Goal: Task Accomplishment & Management: Manage account settings

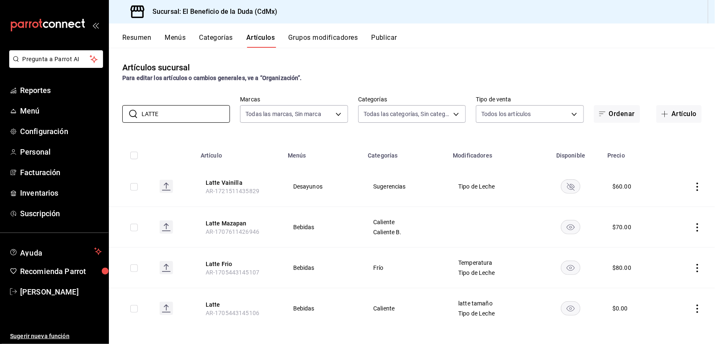
drag, startPoint x: 0, startPoint y: 0, endPoint x: 688, endPoint y: 300, distance: 750.4
click at [697, 304] on icon "actions" at bounding box center [698, 308] width 2 height 8
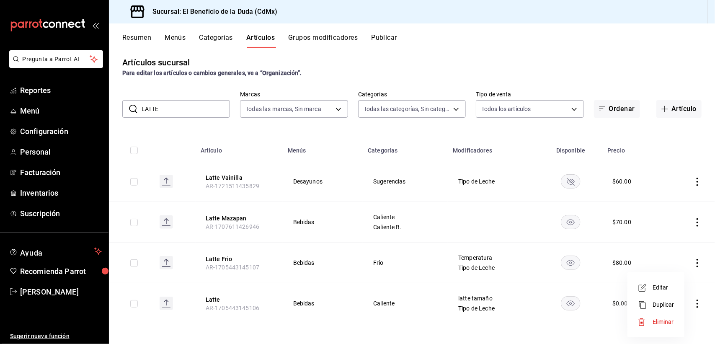
click at [665, 288] on span "Editar" at bounding box center [664, 287] width 22 height 9
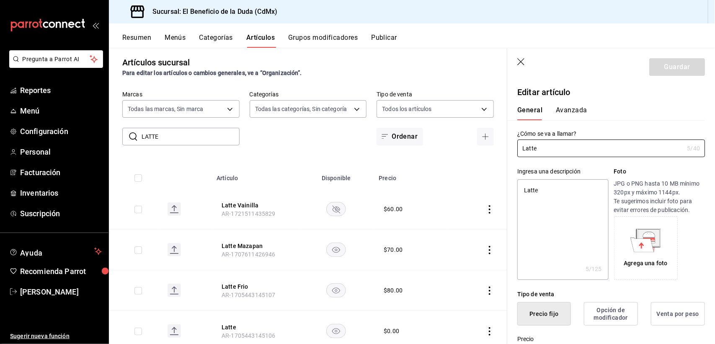
type textarea "x"
type input "$0.00"
click at [520, 61] on icon "button" at bounding box center [520, 61] width 7 height 7
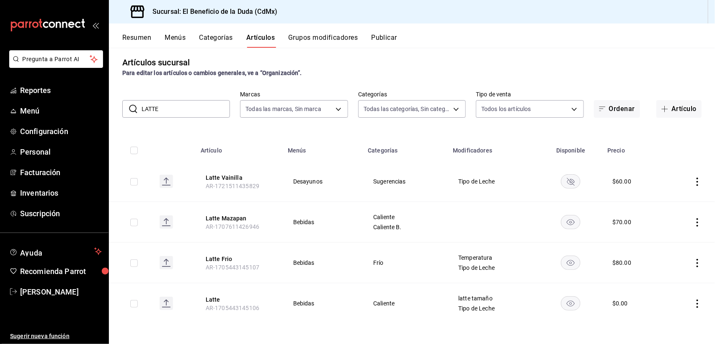
click at [172, 108] on input "LATTE" at bounding box center [186, 109] width 88 height 17
click at [172, 109] on input "La" at bounding box center [186, 109] width 88 height 17
type input "L"
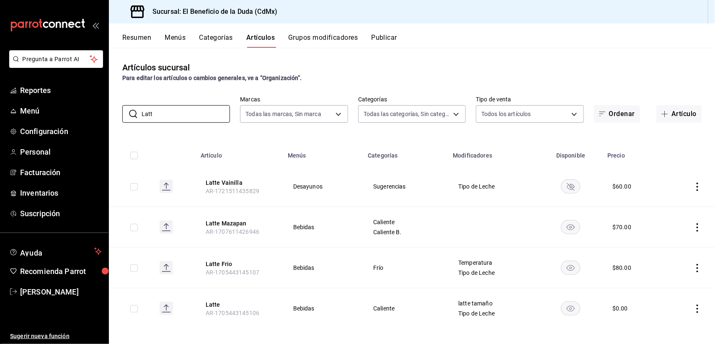
type input "Latt"
click at [693, 306] on icon "actions" at bounding box center [697, 308] width 8 height 8
click at [669, 291] on span "Editar" at bounding box center [664, 287] width 22 height 9
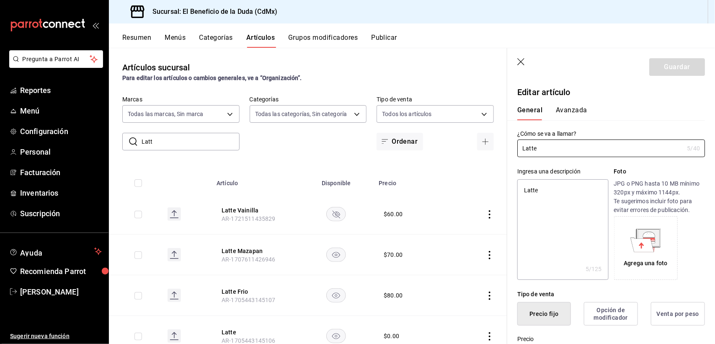
type textarea "x"
type input "$0.00"
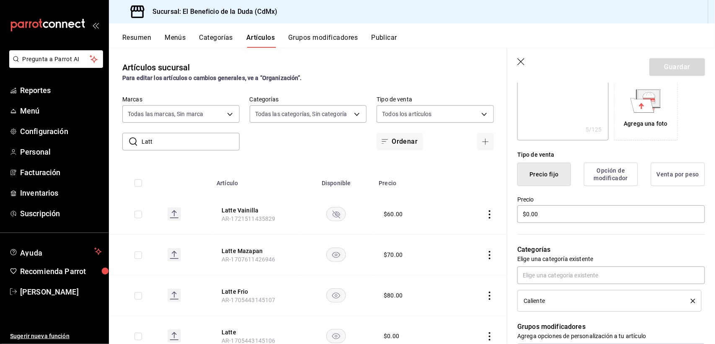
scroll to position [1, 0]
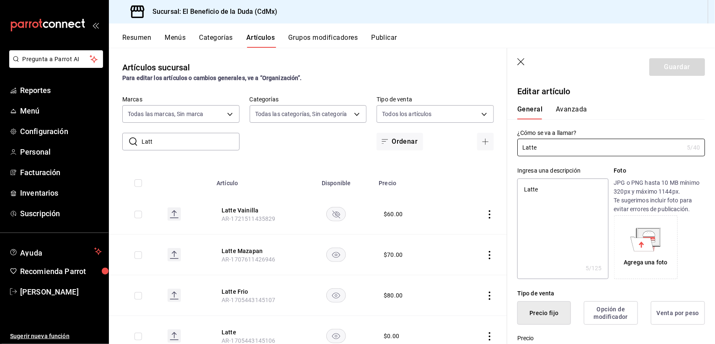
click at [522, 61] on icon "button" at bounding box center [521, 62] width 8 height 8
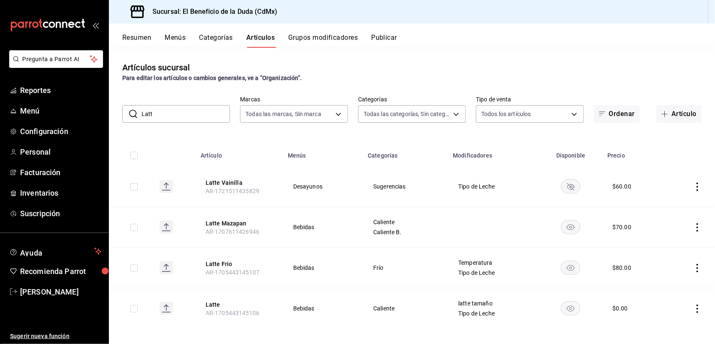
click at [321, 34] on button "Grupos modificadores" at bounding box center [323, 41] width 70 height 14
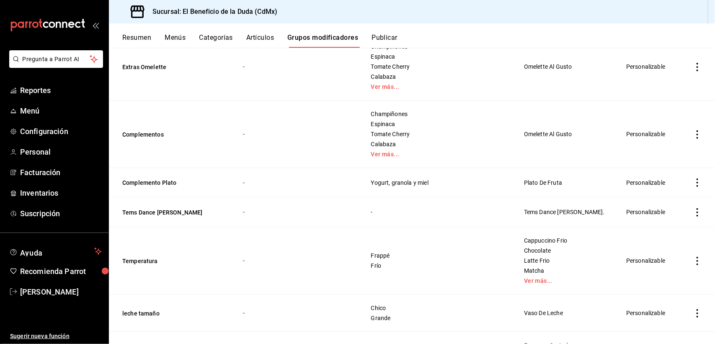
scroll to position [2933, 0]
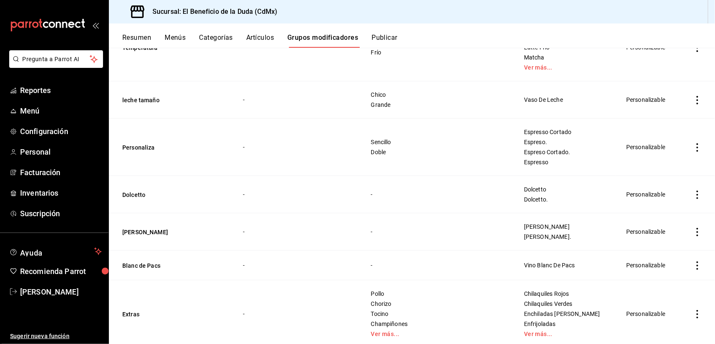
click at [697, 310] on icon "actions" at bounding box center [698, 314] width 2 height 8
click at [666, 287] on span "Editar" at bounding box center [664, 287] width 22 height 9
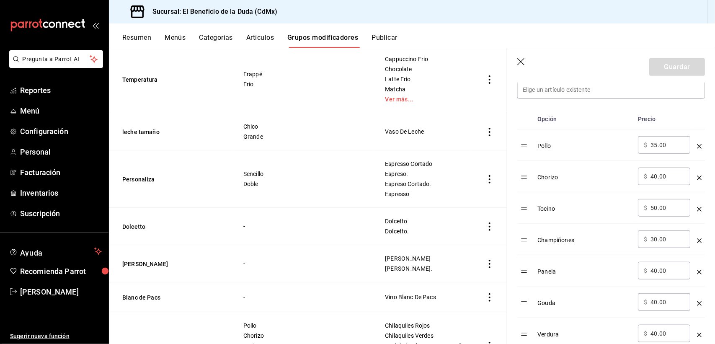
scroll to position [250, 0]
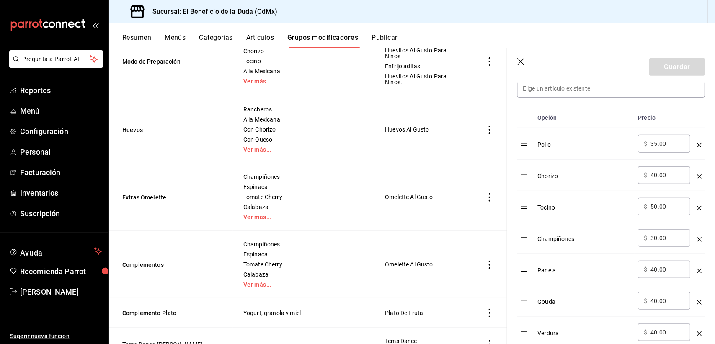
scroll to position [2611, 0]
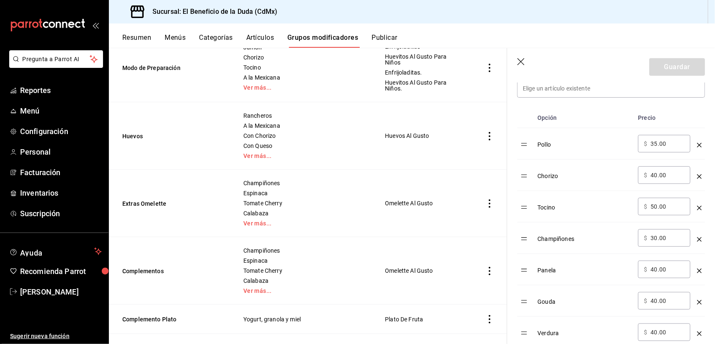
click at [480, 172] on td "simple table" at bounding box center [489, 203] width 35 height 67
click at [485, 199] on icon "actions" at bounding box center [489, 203] width 8 height 8
click at [465, 202] on li "Editar" at bounding box center [448, 197] width 50 height 17
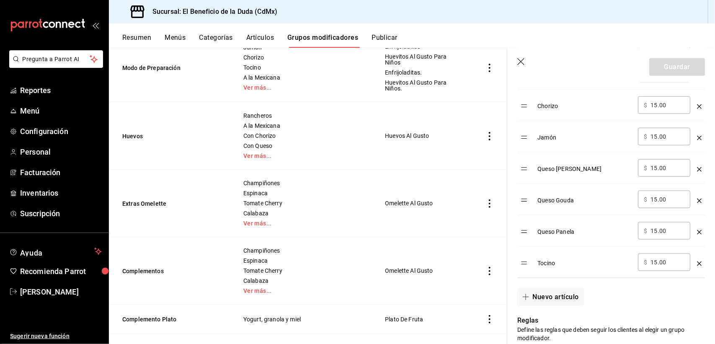
scroll to position [447, 0]
click at [489, 132] on icon "actions" at bounding box center [490, 136] width 2 height 8
click at [451, 129] on span "Editar" at bounding box center [456, 130] width 22 height 9
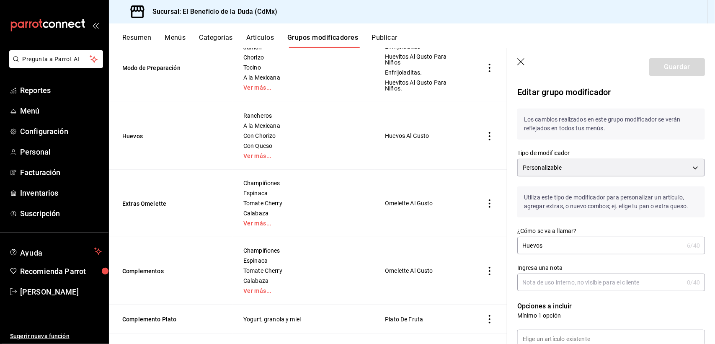
click at [524, 62] on icon "button" at bounding box center [521, 62] width 8 height 8
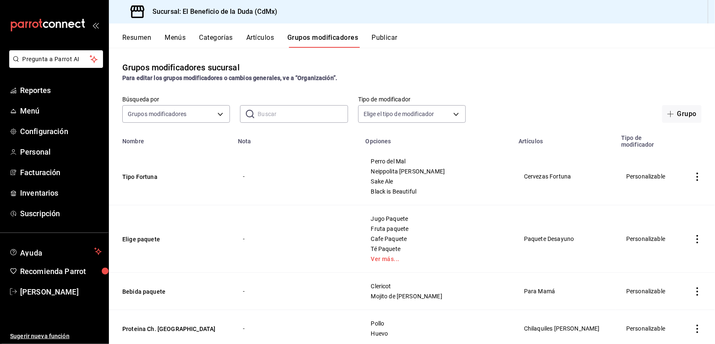
click at [261, 39] on button "Artículos" at bounding box center [260, 41] width 28 height 14
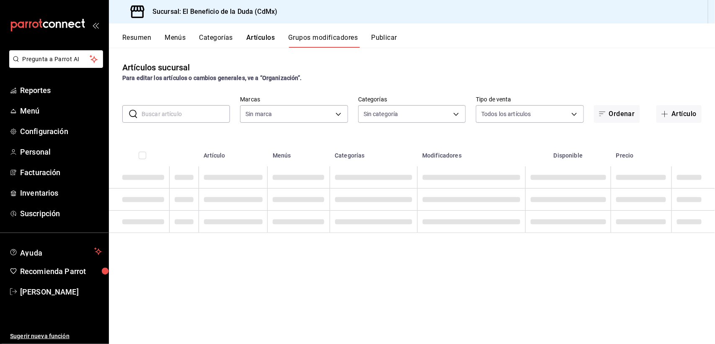
click at [195, 111] on input "text" at bounding box center [186, 114] width 88 height 17
type input "bc4ceb8a-cc6d-4241-a28d-2dd23a7e2342"
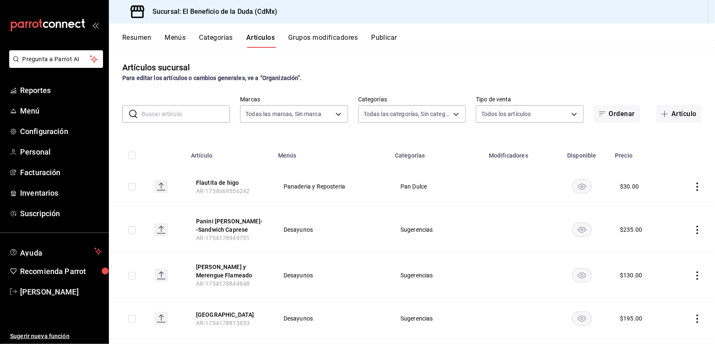
type input "fe192d09-a784-4d17-bfec-bbf865234069,f6e5386d-2b2d-4d2f-87a6-bde2b2d45bbd,33156…"
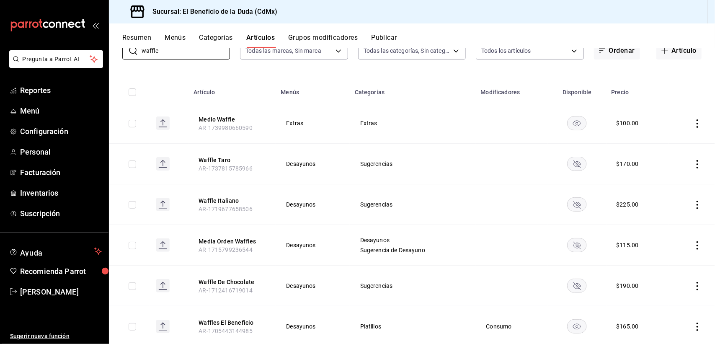
scroll to position [86, 0]
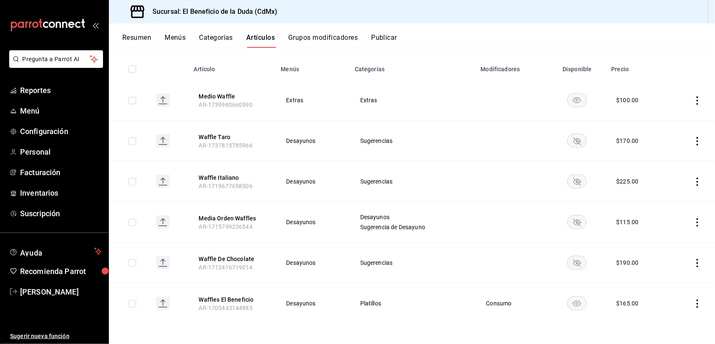
type input "waffle"
click at [693, 302] on icon "actions" at bounding box center [697, 303] width 8 height 8
click at [655, 286] on span "Editar" at bounding box center [664, 287] width 22 height 9
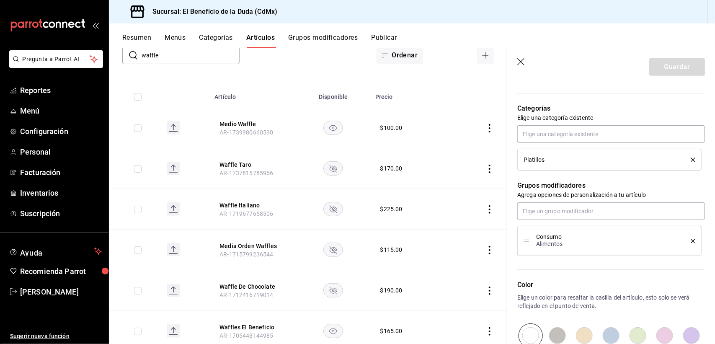
scroll to position [286, 0]
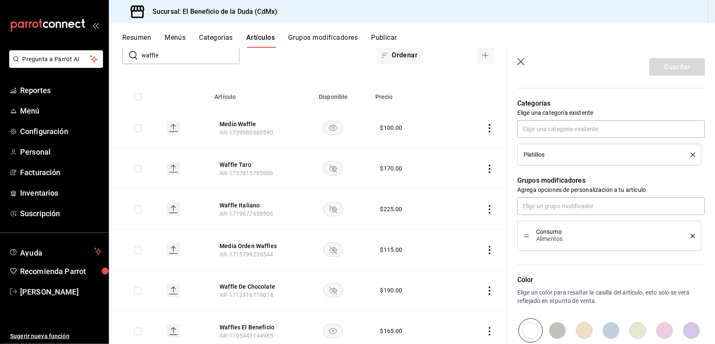
click at [322, 34] on button "Grupos modificadores" at bounding box center [323, 41] width 70 height 14
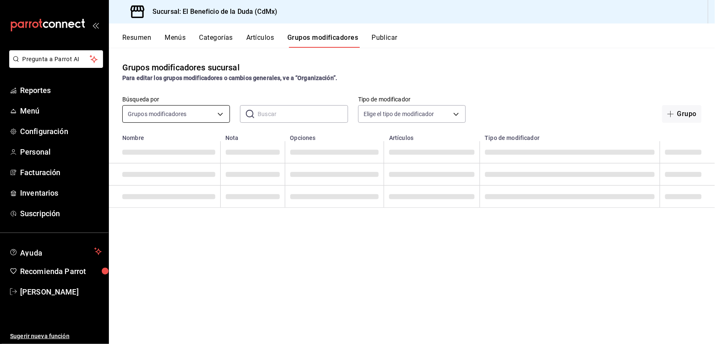
click at [153, 114] on body "Pregunta a Parrot AI Reportes Menú Configuración Personal Facturación Inventari…" at bounding box center [357, 172] width 715 height 344
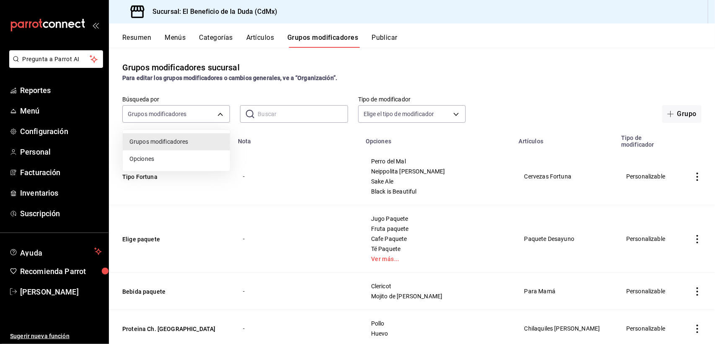
click at [275, 111] on div at bounding box center [357, 172] width 715 height 344
click at [275, 111] on input "text" at bounding box center [303, 114] width 90 height 17
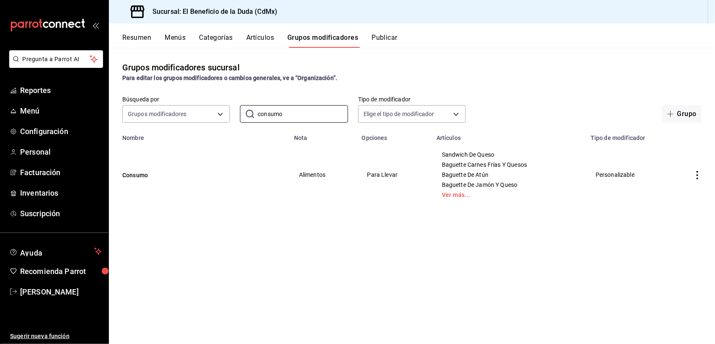
click at [695, 172] on icon "actions" at bounding box center [697, 175] width 8 height 8
click at [668, 195] on span "Editar" at bounding box center [673, 195] width 22 height 9
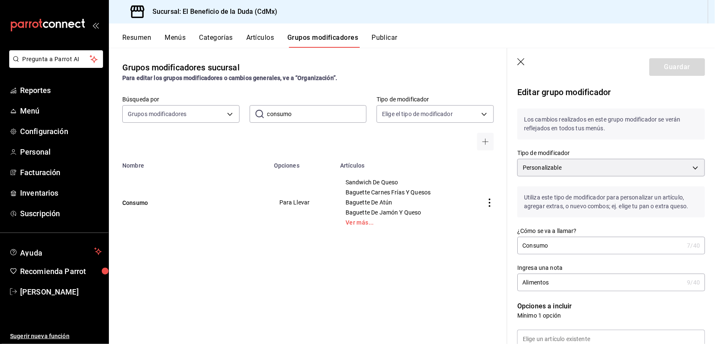
click at [288, 114] on input "consumo" at bounding box center [317, 114] width 100 height 17
drag, startPoint x: 295, startPoint y: 113, endPoint x: 212, endPoint y: 114, distance: 82.9
click at [212, 114] on div "Búsqueda por Grupos modificadores GROUP ​ consumo ​ Tipo de modificador Elige e…" at bounding box center [308, 123] width 398 height 54
type input "tocino"
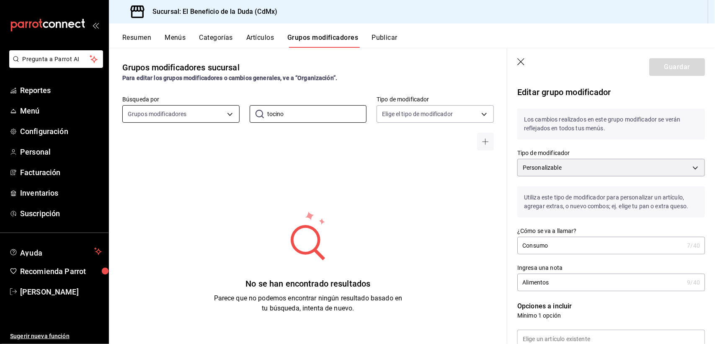
drag, startPoint x: 292, startPoint y: 114, endPoint x: 220, endPoint y: 116, distance: 72.1
click at [220, 116] on div "Búsqueda por Grupos modificadores GROUP ​ tocino ​ Tipo de modificador Elige el…" at bounding box center [308, 123] width 398 height 54
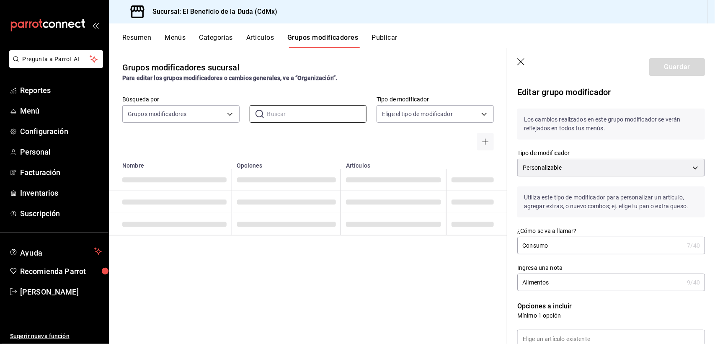
click at [261, 38] on button "Artículos" at bounding box center [260, 41] width 28 height 14
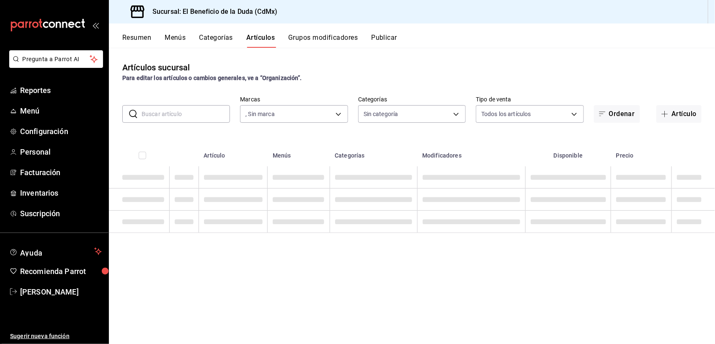
type input "bc4ceb8a-cc6d-4241-a28d-2dd23a7e2342"
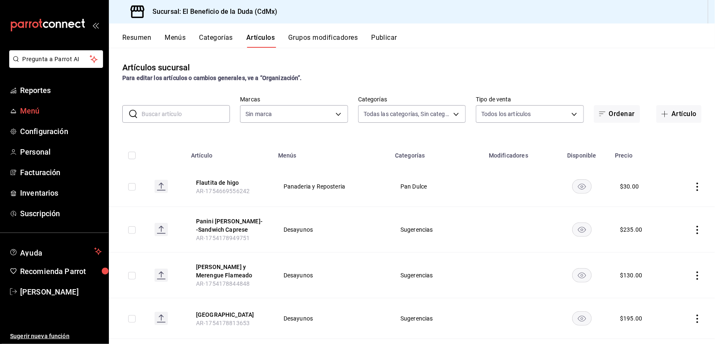
type input "fe192d09-a784-4d17-bfec-bbf865234069,f6e5386d-2b2d-4d2f-87a6-bde2b2d45bbd,33156…"
type input "bc4ceb8a-cc6d-4241-a28d-2dd23a7e2342"
click at [170, 114] on input "text" at bounding box center [186, 114] width 88 height 17
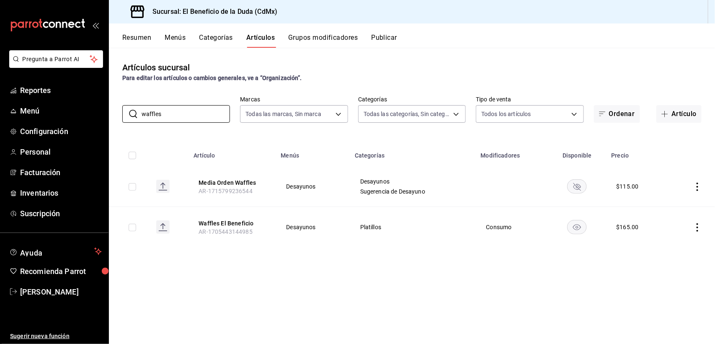
type input "waffles"
click at [699, 229] on icon "actions" at bounding box center [697, 227] width 8 height 8
click at [682, 240] on li "Editar" at bounding box center [665, 246] width 50 height 17
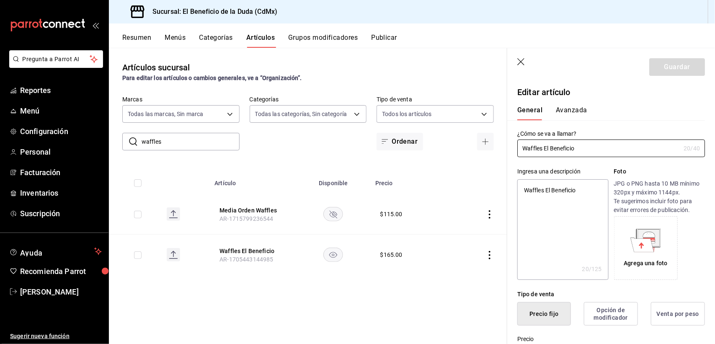
type textarea "x"
type input "$165.00"
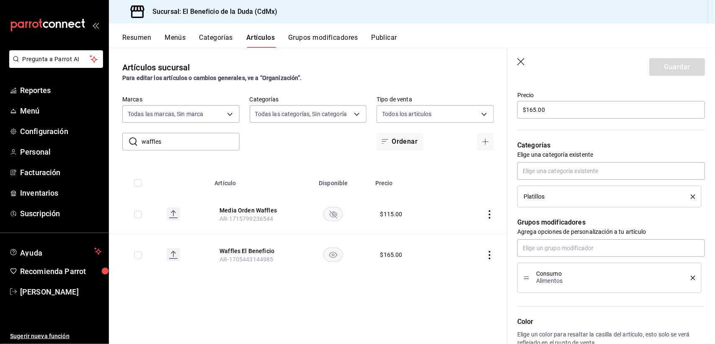
scroll to position [245, 0]
click at [575, 250] on input "text" at bounding box center [611, 246] width 188 height 18
type input "t"
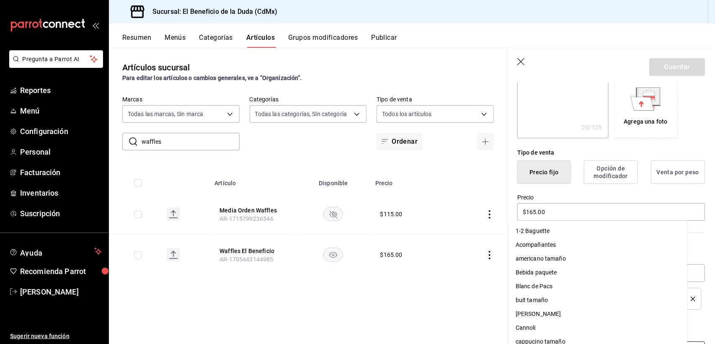
scroll to position [134, 0]
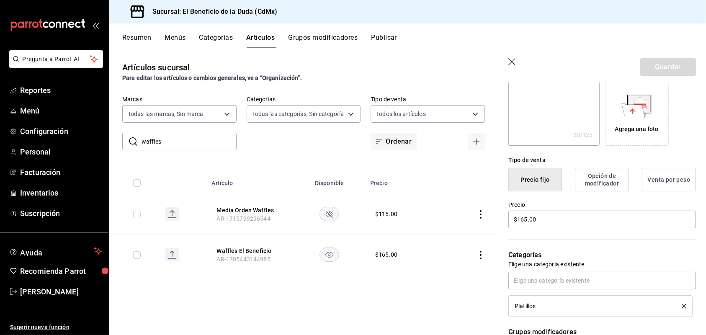
click at [596, 175] on button "Opción de modificador" at bounding box center [602, 179] width 54 height 23
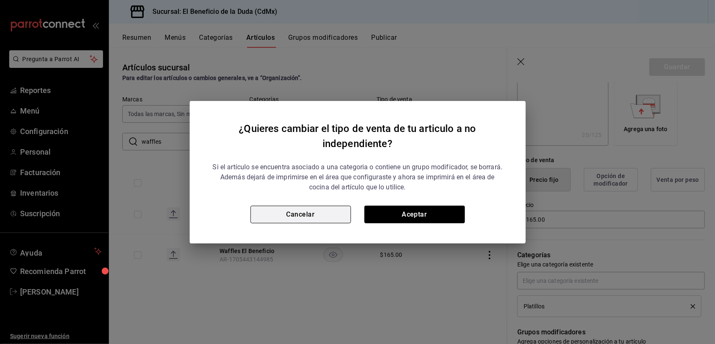
click at [277, 218] on button "Cancelar" at bounding box center [300, 215] width 101 height 18
type textarea "x"
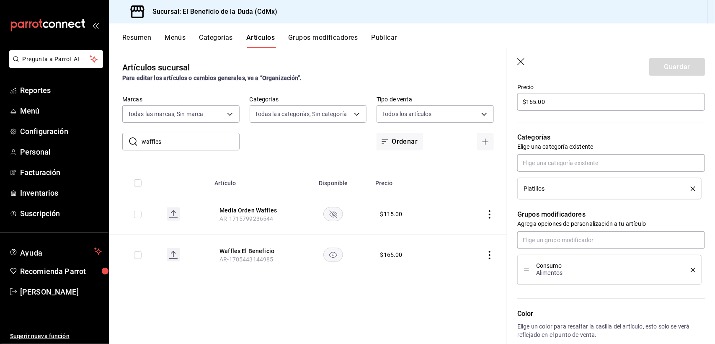
scroll to position [245, 0]
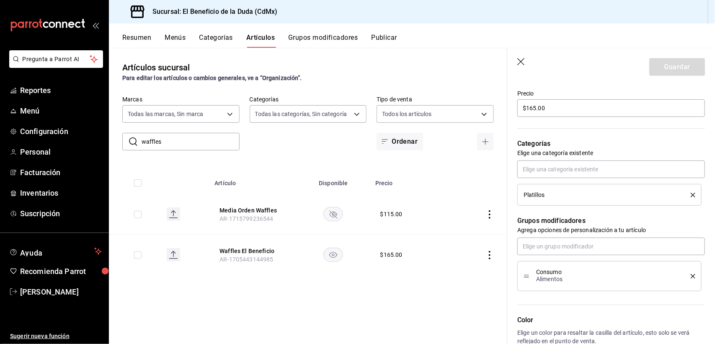
click at [315, 38] on button "Grupos modificadores" at bounding box center [323, 41] width 70 height 14
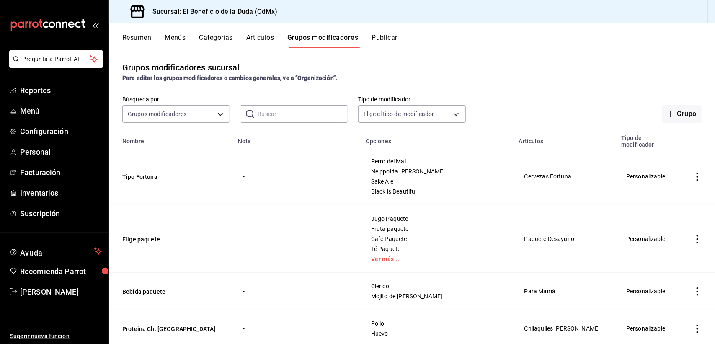
click at [281, 116] on input "text" at bounding box center [303, 114] width 90 height 17
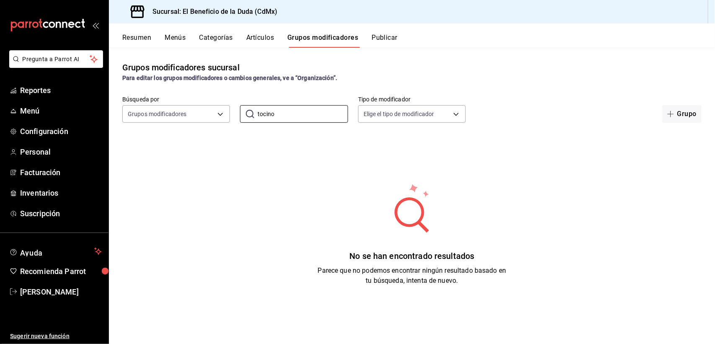
type input "tocino"
click at [251, 39] on button "Artículos" at bounding box center [260, 41] width 28 height 14
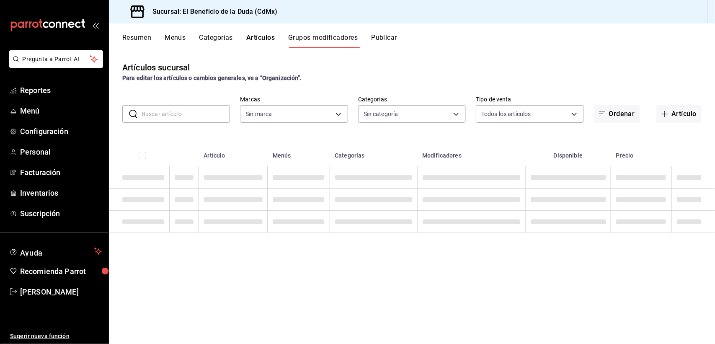
type input "bc4ceb8a-cc6d-4241-a28d-2dd23a7e2342"
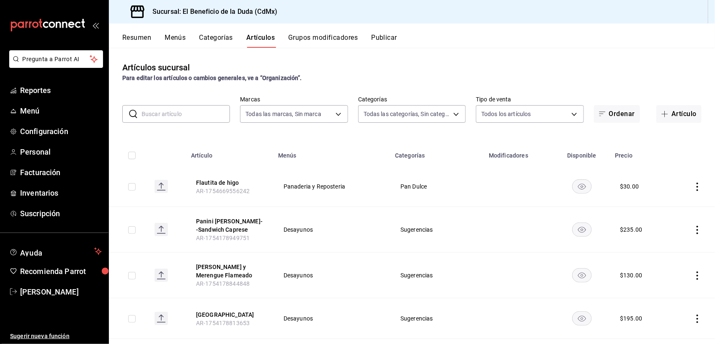
type input "bc4ceb8a-cc6d-4241-a28d-2dd23a7e2342"
type input "fe192d09-a784-4d17-bfec-bbf865234069,f6e5386d-2b2d-4d2f-87a6-bde2b2d45bbd,33156…"
click at [312, 36] on button "Grupos modificadores" at bounding box center [323, 41] width 70 height 14
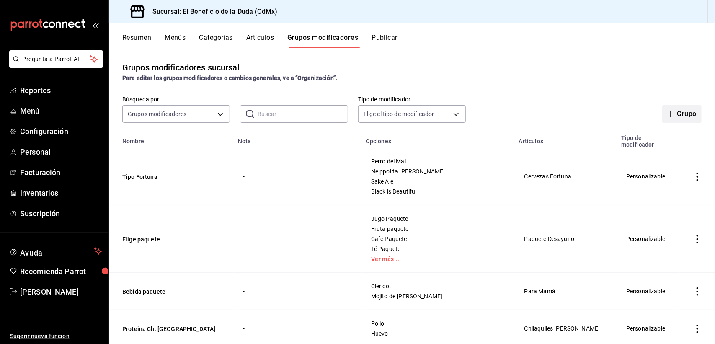
click at [681, 113] on button "Grupo" at bounding box center [681, 114] width 39 height 18
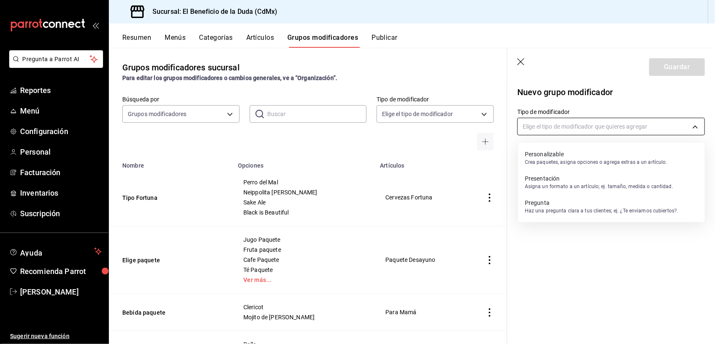
click at [674, 125] on body "Pregunta a Parrot AI Reportes Menú Configuración Personal Facturación Inventari…" at bounding box center [357, 172] width 715 height 344
click at [602, 161] on p "Crea paquetes, asigna opciones o agrega extras a un artículo." at bounding box center [596, 162] width 142 height 8
type input "CUSTOMIZABLE"
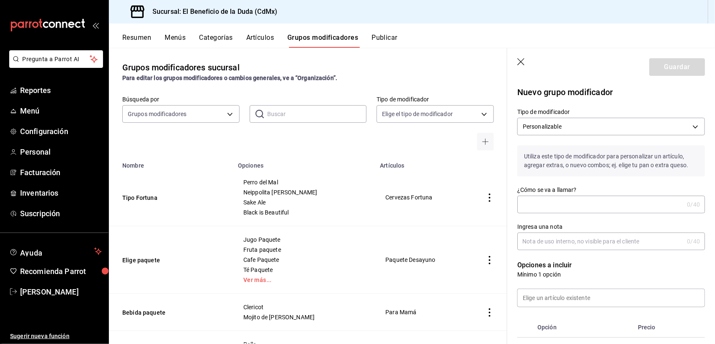
click at [604, 213] on input "¿Cómo se va a llamar?" at bounding box center [600, 204] width 166 height 17
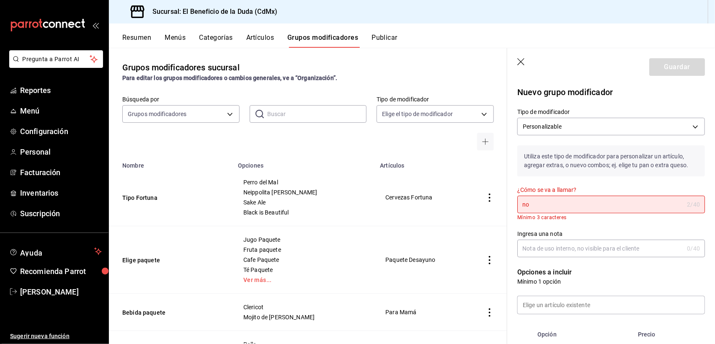
type input "n"
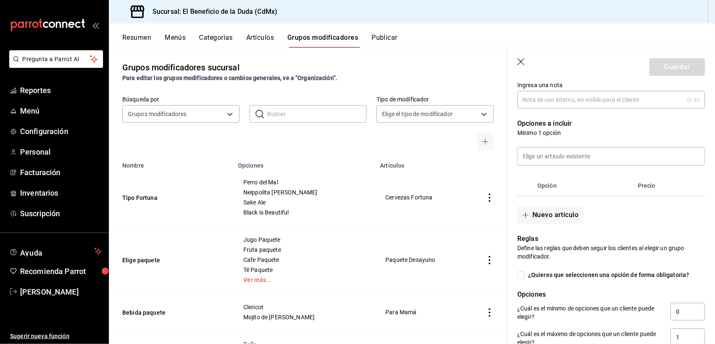
scroll to position [161, 0]
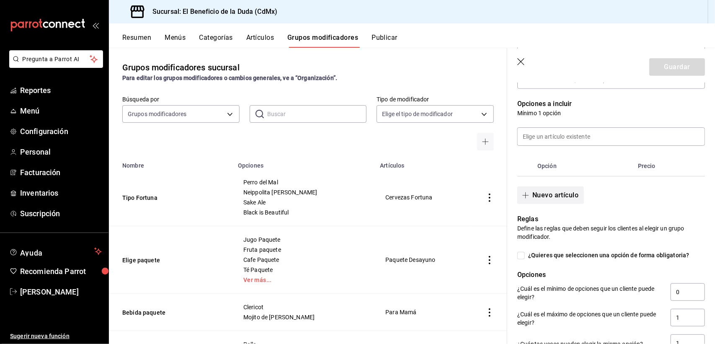
type input "No puede faltar"
click at [563, 204] on button "Nuevo artículo" at bounding box center [550, 195] width 66 height 18
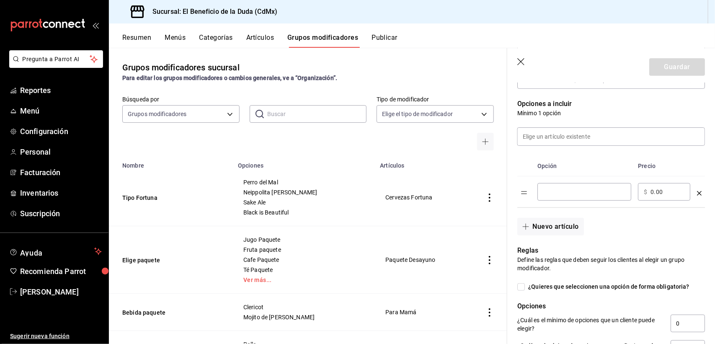
click at [564, 196] on input "optionsTable" at bounding box center [584, 192] width 82 height 8
type input "Tocino"
click at [663, 196] on input "0.00" at bounding box center [667, 192] width 34 height 8
type input "0.00"
type input "50.00"
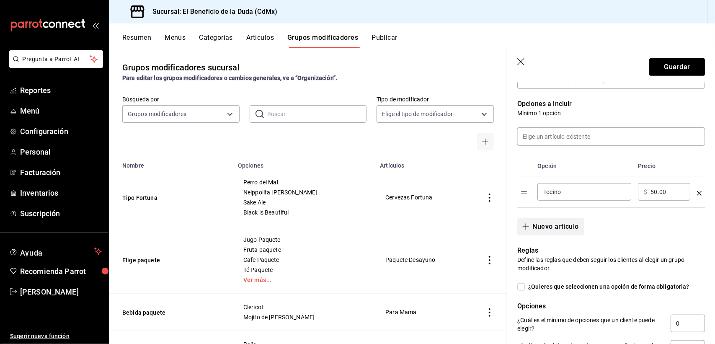
click at [549, 235] on button "Nuevo artículo" at bounding box center [550, 227] width 66 height 18
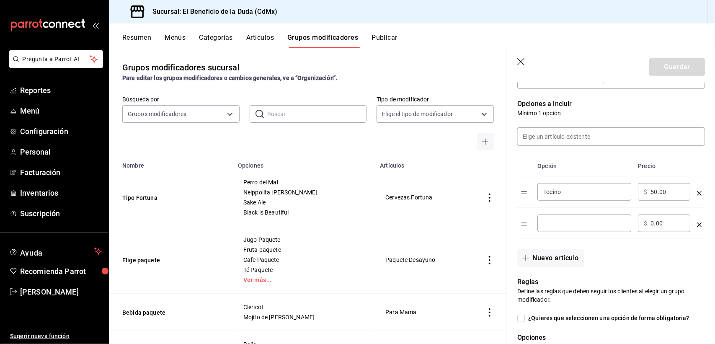
click at [550, 227] on input "optionsTable" at bounding box center [584, 223] width 82 height 8
click at [697, 227] on icon "optionsTable" at bounding box center [699, 224] width 5 height 5
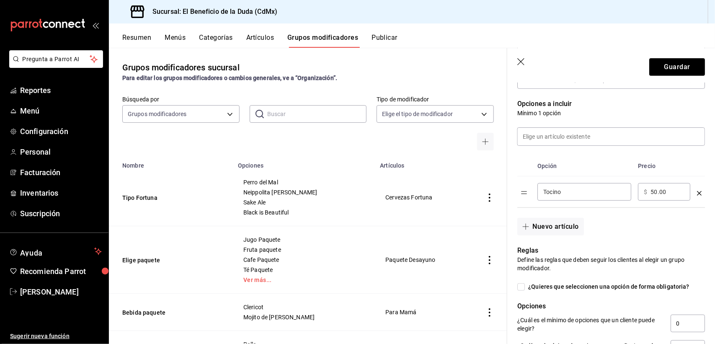
scroll to position [163, 0]
click at [666, 64] on button "Guardar" at bounding box center [677, 67] width 56 height 18
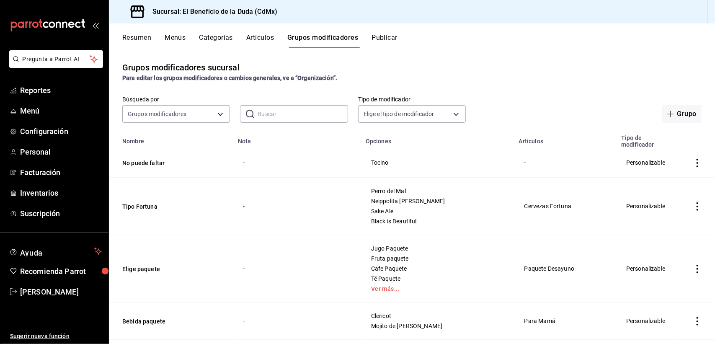
click at [255, 39] on button "Artículos" at bounding box center [260, 41] width 28 height 14
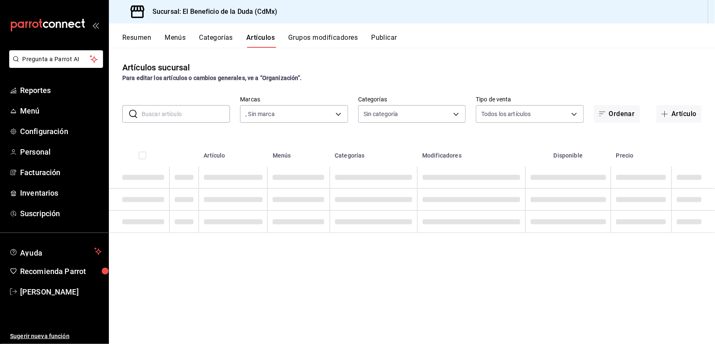
type input "bc4ceb8a-cc6d-4241-a28d-2dd23a7e2342"
click at [166, 114] on input "text" at bounding box center [186, 114] width 88 height 17
type input "waff"
type input "bc4ceb8a-cc6d-4241-a28d-2dd23a7e2342"
type input "fe192d09-a784-4d17-bfec-bbf865234069,f6e5386d-2b2d-4d2f-87a6-bde2b2d45bbd,33156…"
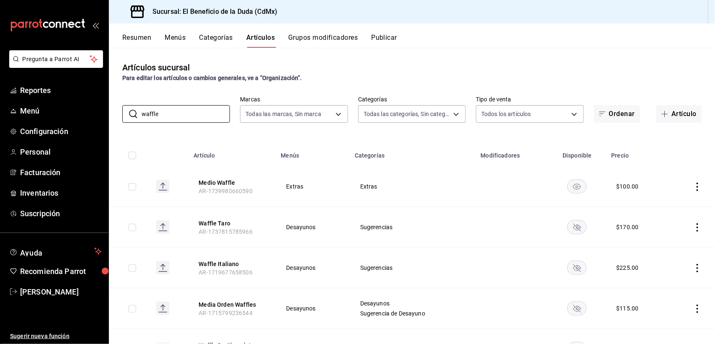
type input "Waffles"
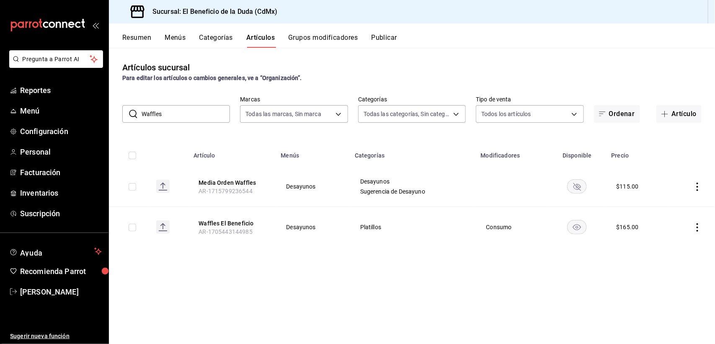
click at [697, 220] on td at bounding box center [691, 227] width 46 height 41
click at [699, 227] on icon "actions" at bounding box center [697, 227] width 8 height 8
click at [670, 242] on li "Editar" at bounding box center [665, 246] width 50 height 17
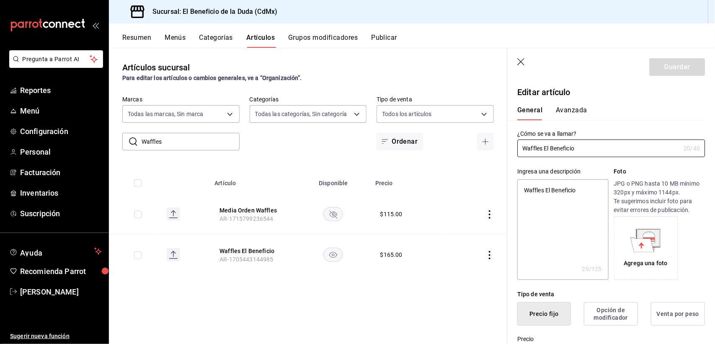
type textarea "x"
type input "$165.00"
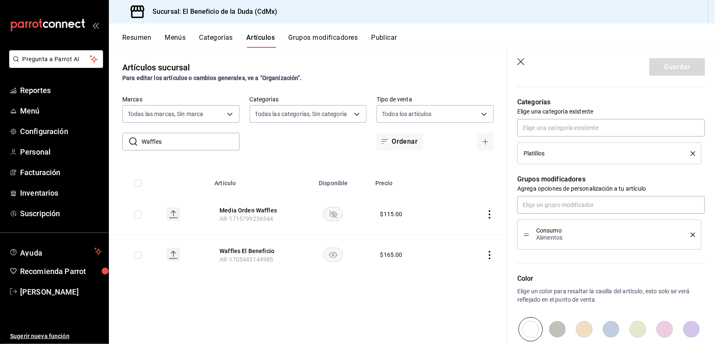
scroll to position [292, 0]
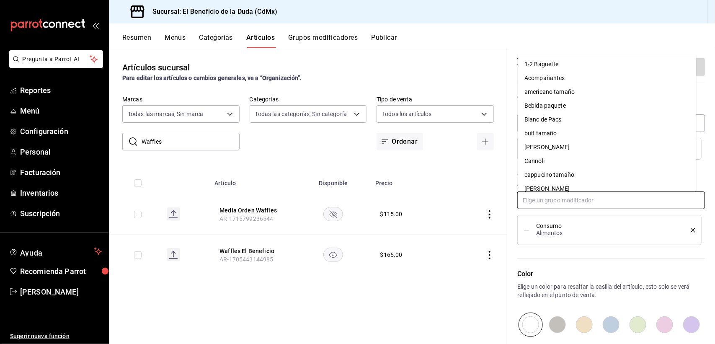
click at [555, 195] on input "text" at bounding box center [611, 200] width 188 height 18
type input "no"
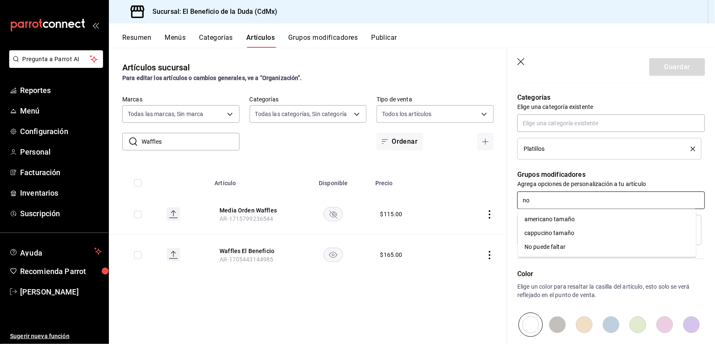
click at [551, 250] on div "No puede faltar" at bounding box center [544, 246] width 41 height 9
type textarea "x"
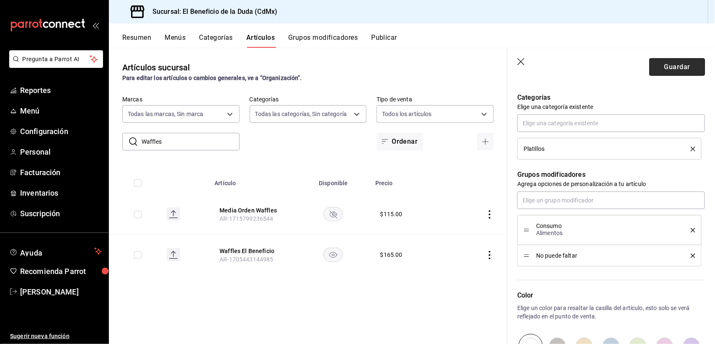
click at [668, 65] on button "Guardar" at bounding box center [677, 67] width 56 height 18
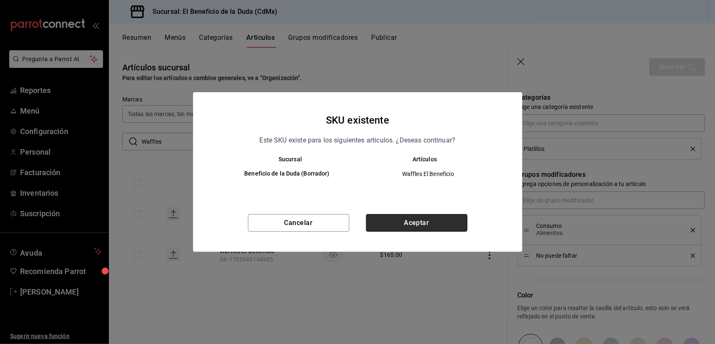
click at [395, 230] on button "Aceptar" at bounding box center [416, 223] width 101 height 18
type textarea "x"
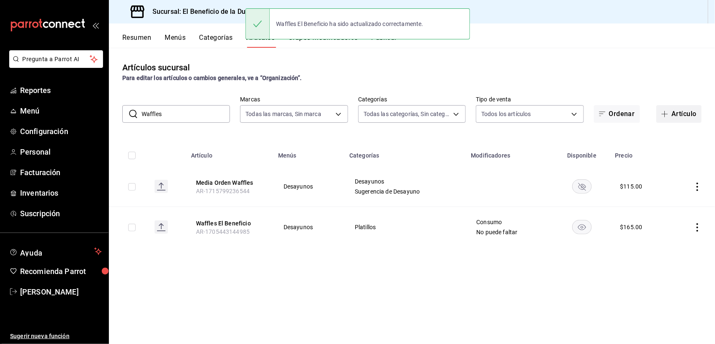
click at [685, 116] on button "Artículo" at bounding box center [678, 114] width 45 height 18
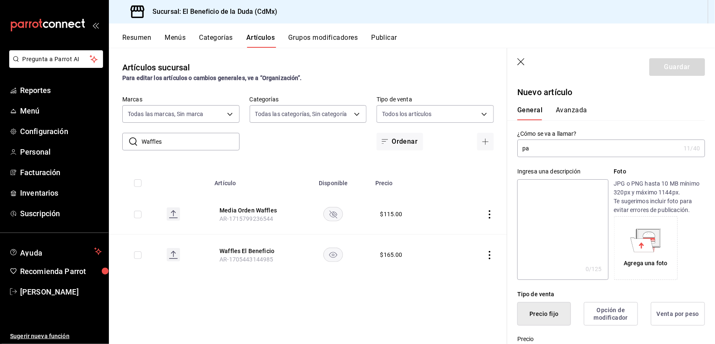
type input "p"
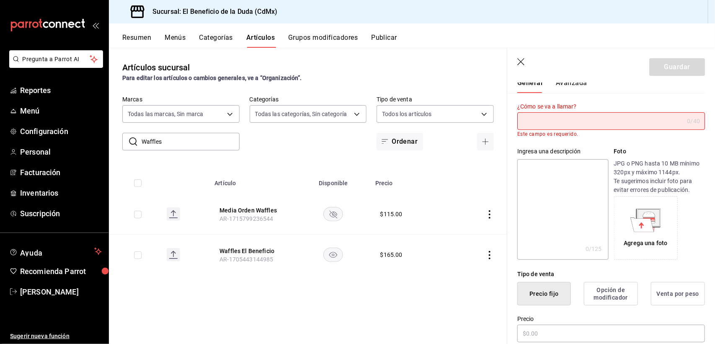
scroll to position [52, 0]
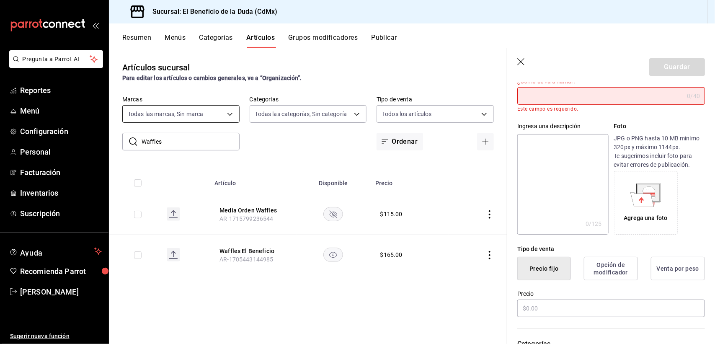
click at [179, 106] on body "Pregunta a Parrot AI Reportes Menú Configuración Personal Facturación Inventari…" at bounding box center [357, 172] width 715 height 344
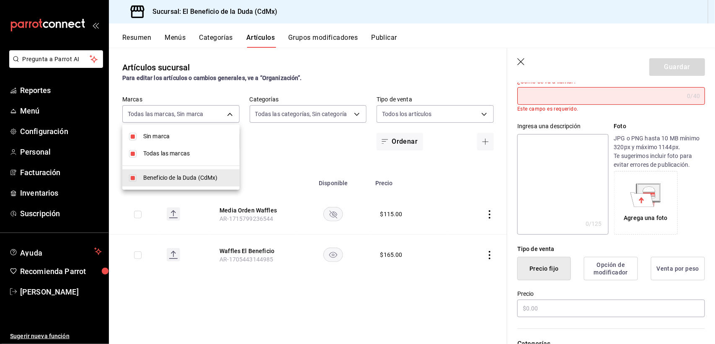
click at [253, 122] on div at bounding box center [357, 172] width 715 height 344
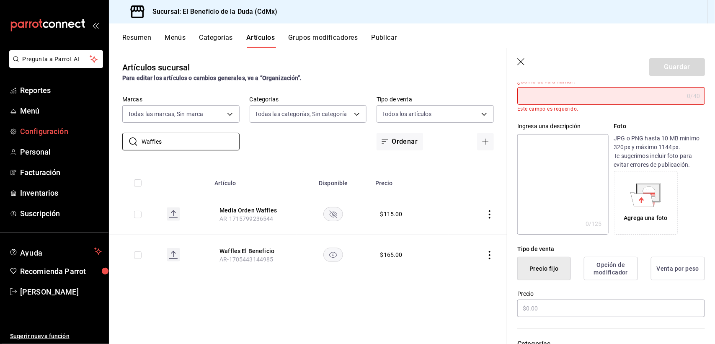
drag, startPoint x: 178, startPoint y: 147, endPoint x: 105, endPoint y: 139, distance: 73.7
click at [105, 139] on div "Pregunta a Parrot AI Reportes Menú Configuración Personal Facturación Inventari…" at bounding box center [357, 172] width 715 height 344
click at [522, 58] on icon "button" at bounding box center [521, 62] width 8 height 8
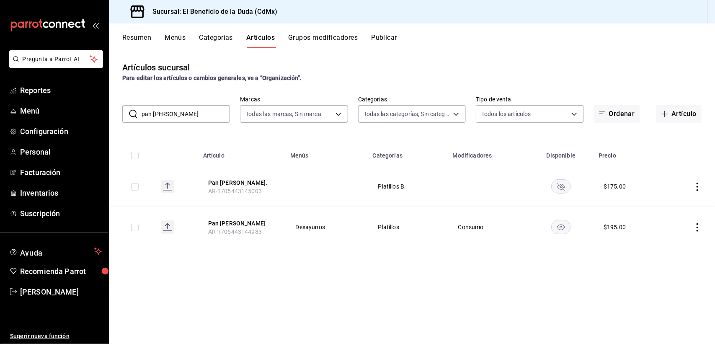
click at [179, 111] on input "pan [PERSON_NAME]" at bounding box center [186, 114] width 88 height 17
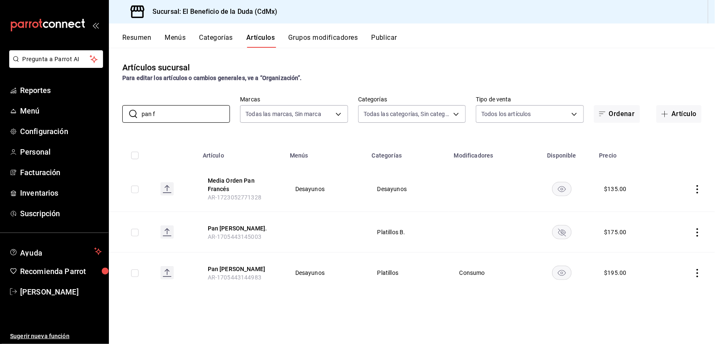
type input "pan f"
click at [697, 277] on icon "actions" at bounding box center [697, 273] width 8 height 8
click at [674, 289] on span "Editar" at bounding box center [673, 287] width 22 height 9
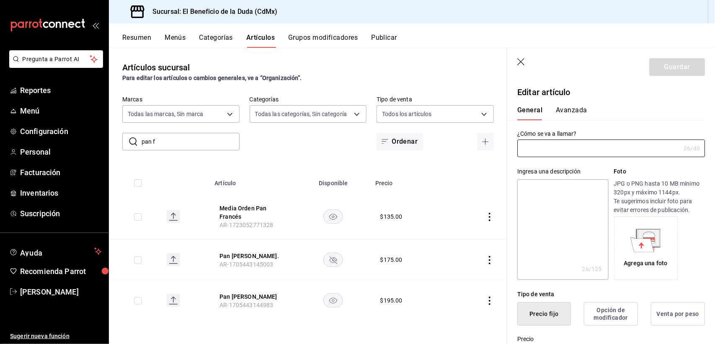
type input "Pan [PERSON_NAME]"
type textarea "Pan [PERSON_NAME]"
type textarea "x"
type input "AR-1705443144983"
type textarea "x"
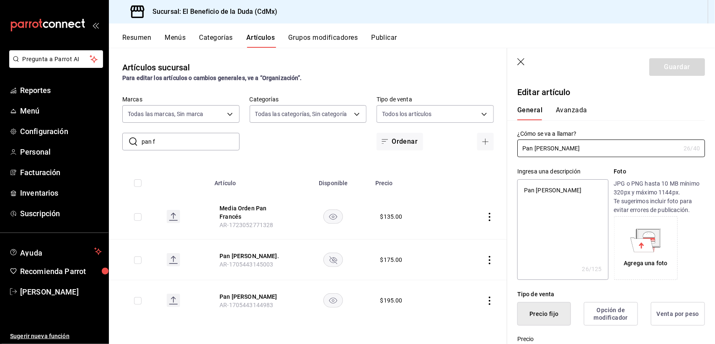
type input "$195.00"
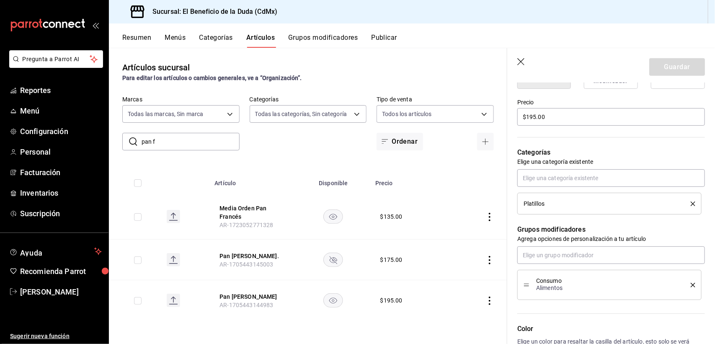
scroll to position [239, 0]
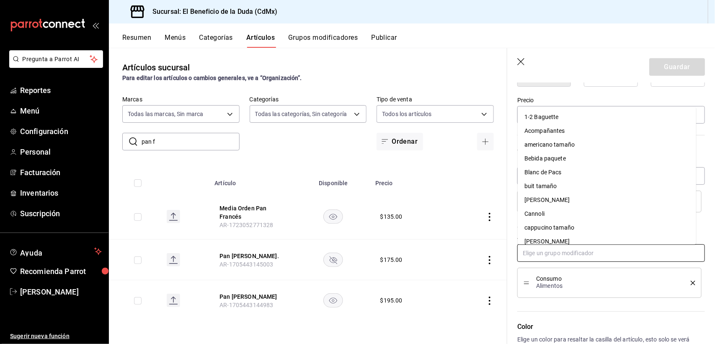
click at [581, 252] on input "text" at bounding box center [611, 253] width 188 height 18
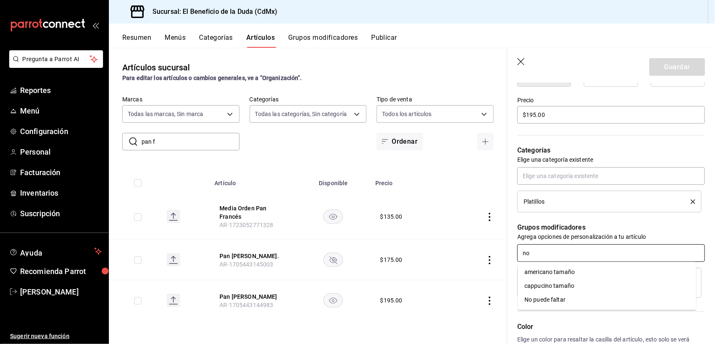
type input "no p"
click at [616, 267] on li "No puede faltar" at bounding box center [607, 272] width 178 height 14
type textarea "x"
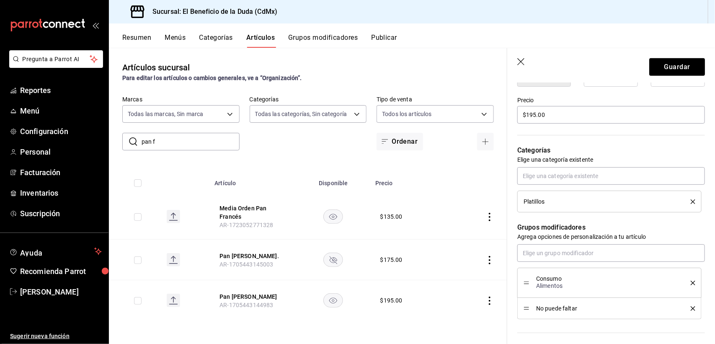
click at [671, 55] on header "Guardar" at bounding box center [611, 65] width 208 height 34
click at [674, 65] on button "Guardar" at bounding box center [677, 67] width 56 height 18
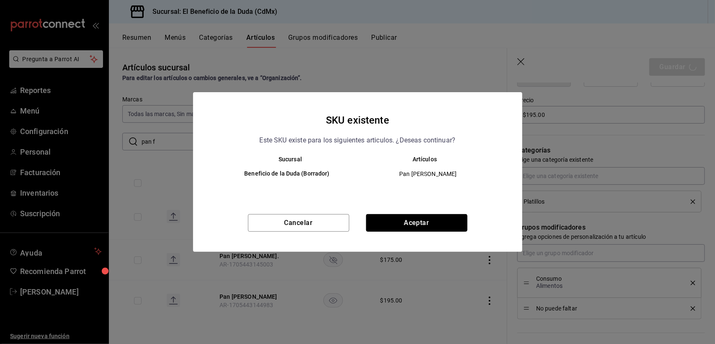
click at [417, 225] on button "Aceptar" at bounding box center [416, 223] width 101 height 18
type textarea "x"
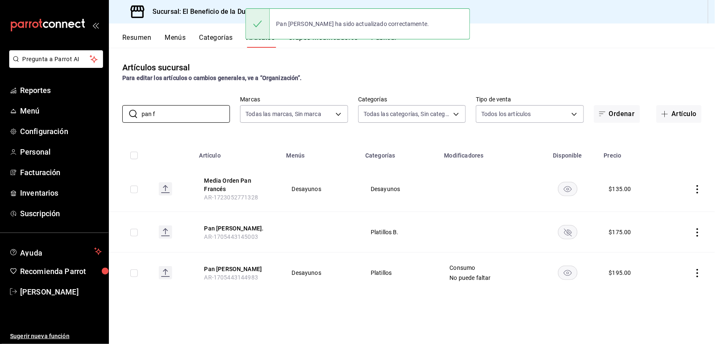
drag, startPoint x: 193, startPoint y: 116, endPoint x: 109, endPoint y: 107, distance: 84.2
click at [109, 107] on div "​ pan f ​ Marcas Todas las marcas, Sin marca bc4ceb8a-cc6d-4241-a28d-2dd23a7e23…" at bounding box center [412, 109] width 606 height 27
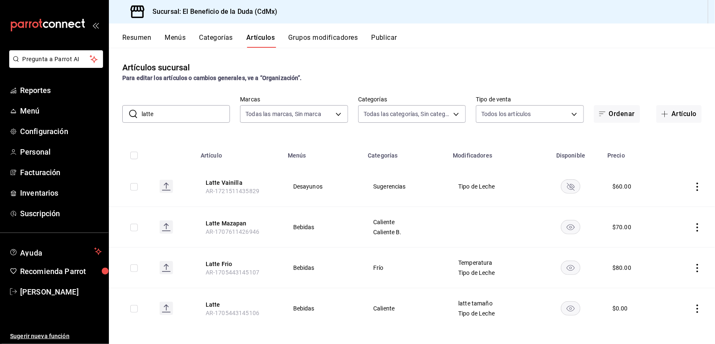
click at [157, 113] on input "latte" at bounding box center [186, 114] width 88 height 17
type input "l"
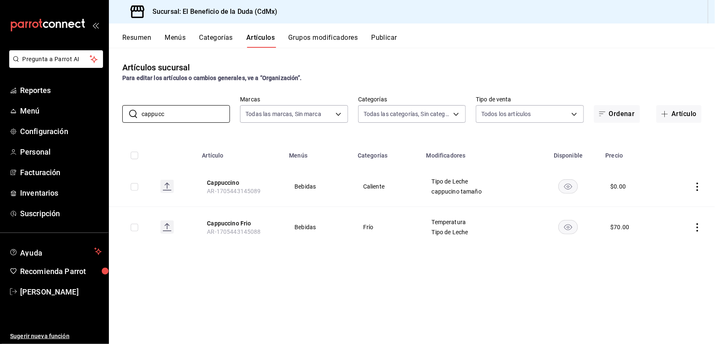
type input "cappucc"
click at [696, 223] on icon "actions" at bounding box center [697, 227] width 8 height 8
click at [671, 243] on span "Editar" at bounding box center [673, 246] width 22 height 9
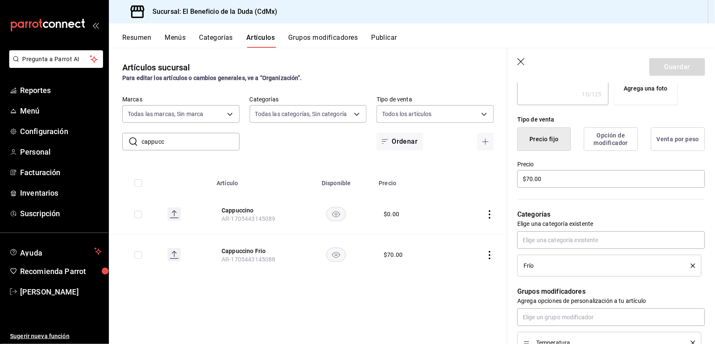
scroll to position [188, 0]
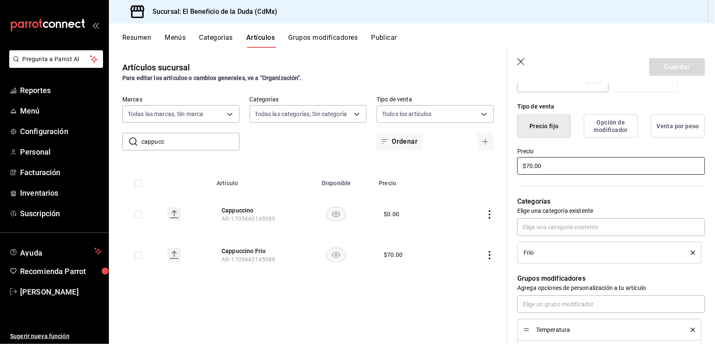
drag, startPoint x: 531, startPoint y: 165, endPoint x: 504, endPoint y: 164, distance: 26.8
click at [504, 164] on main "Artículos sucursal Para editar los artículos o cambios generales, ve a “Organiz…" at bounding box center [412, 196] width 606 height 296
type input "$8.00"
type textarea "x"
type input "$80.00"
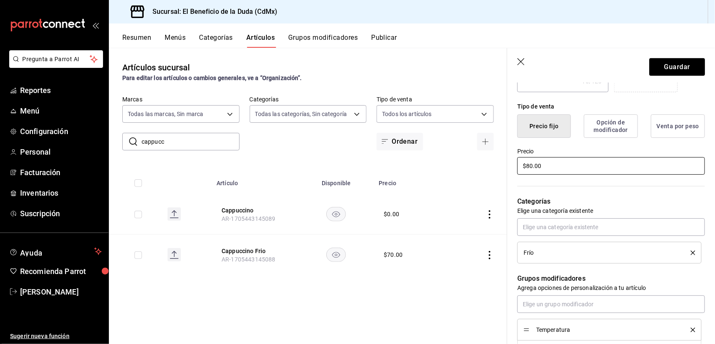
type textarea "x"
type input "$80.00"
click at [665, 70] on button "Guardar" at bounding box center [677, 67] width 56 height 18
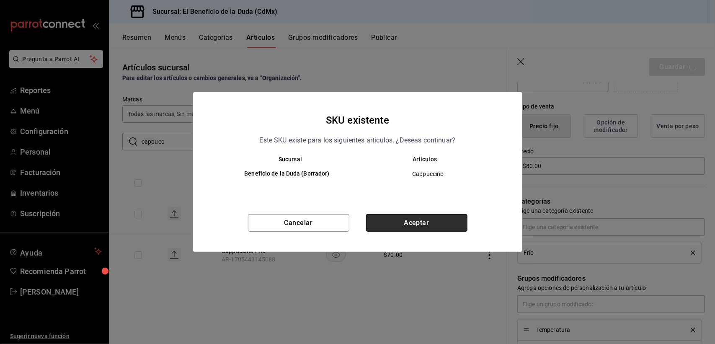
click at [430, 221] on button "Aceptar" at bounding box center [416, 223] width 101 height 18
type textarea "x"
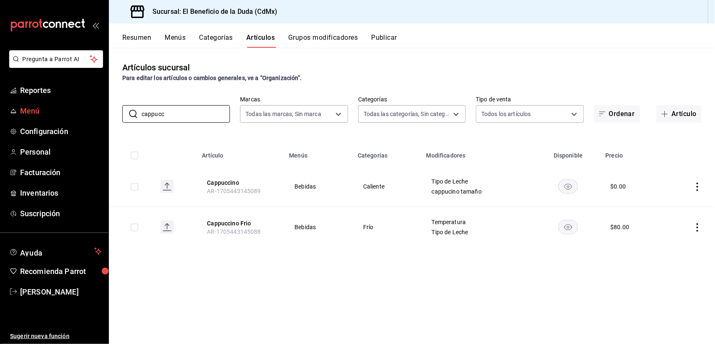
drag, startPoint x: 181, startPoint y: 108, endPoint x: 101, endPoint y: 111, distance: 79.7
click at [101, 111] on div "Pregunta a Parrot AI Reportes Menú Configuración Personal Facturación Inventari…" at bounding box center [357, 172] width 715 height 344
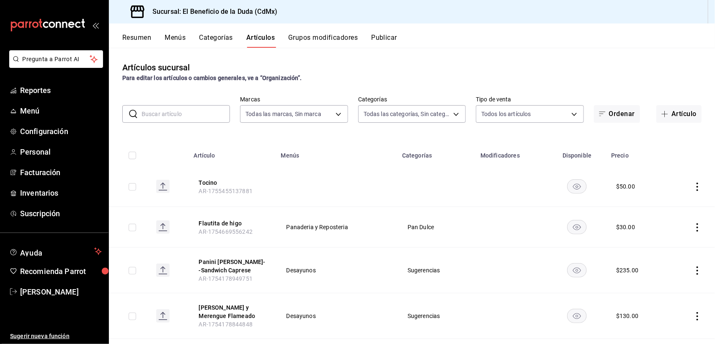
click at [199, 111] on input "text" at bounding box center [186, 114] width 88 height 17
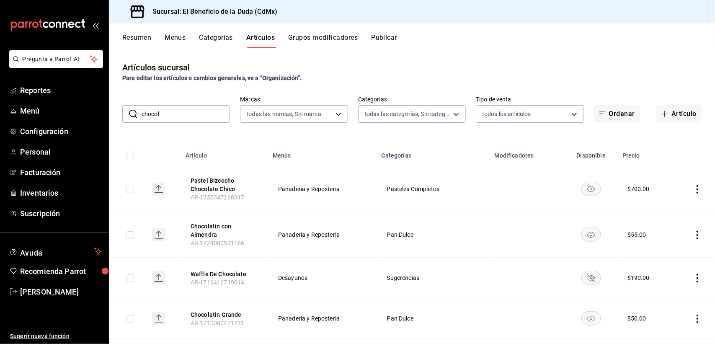
type input "chocolate"
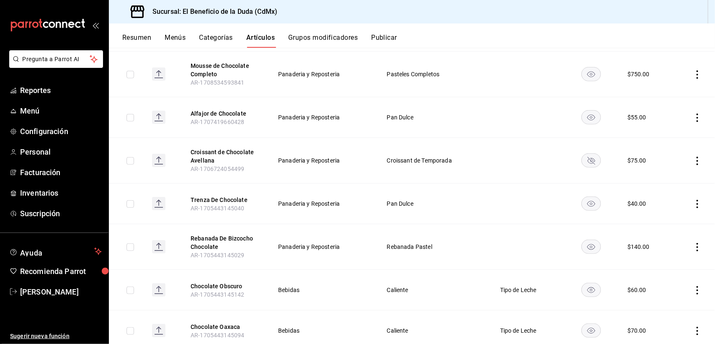
scroll to position [310, 0]
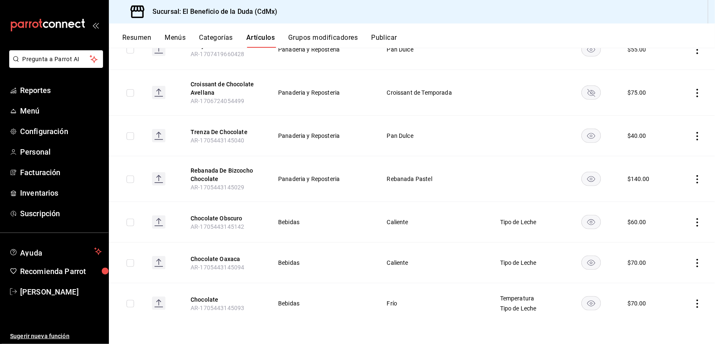
click at [693, 302] on icon "actions" at bounding box center [697, 303] width 8 height 8
click at [663, 282] on li "Editar" at bounding box center [656, 287] width 50 height 17
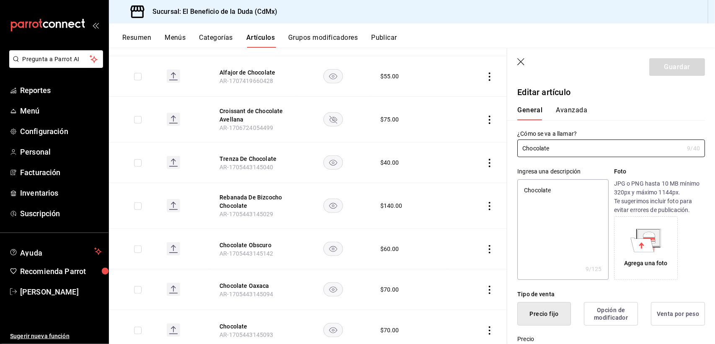
type textarea "x"
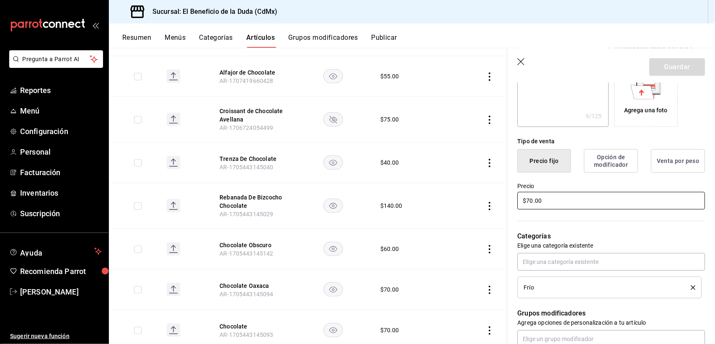
scroll to position [163, 0]
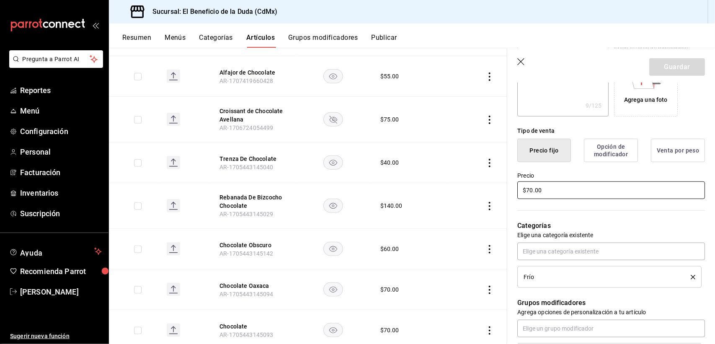
click at [532, 193] on input "$70.00" at bounding box center [611, 190] width 188 height 18
type input "$7.00"
type textarea "x"
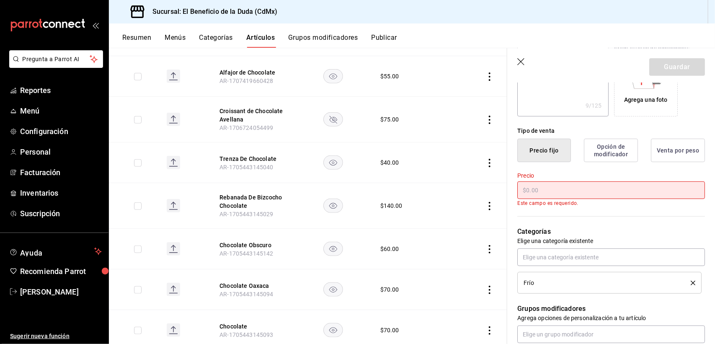
type input "$8.00"
type textarea "x"
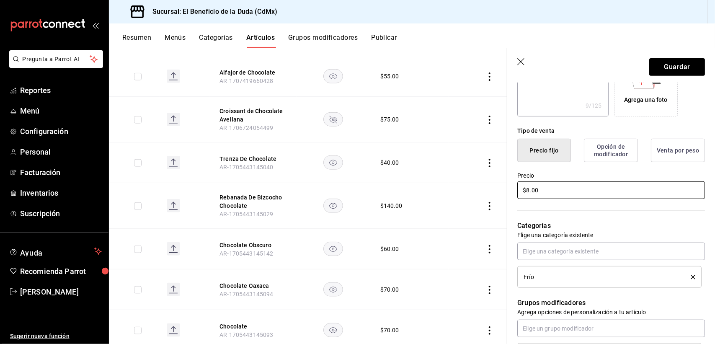
type input "$80.00"
type textarea "x"
type input "$80.00"
click at [681, 65] on button "Guardar" at bounding box center [677, 67] width 56 height 18
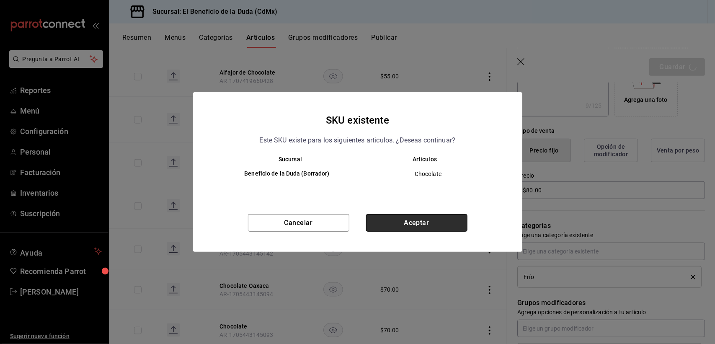
click at [421, 222] on button "Aceptar" at bounding box center [416, 223] width 101 height 18
type textarea "x"
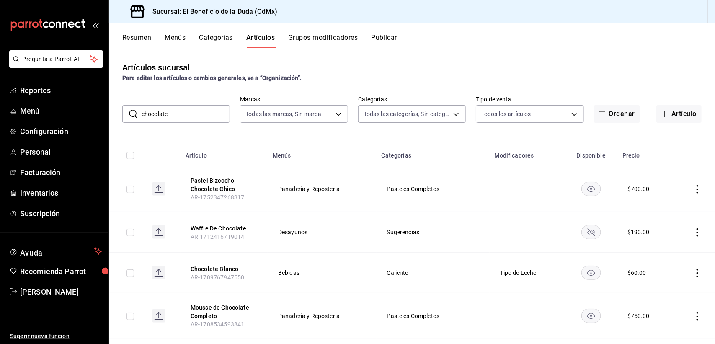
drag, startPoint x: 169, startPoint y: 120, endPoint x: 124, endPoint y: 117, distance: 44.5
click at [124, 117] on div "​ chocolate ​" at bounding box center [176, 114] width 108 height 18
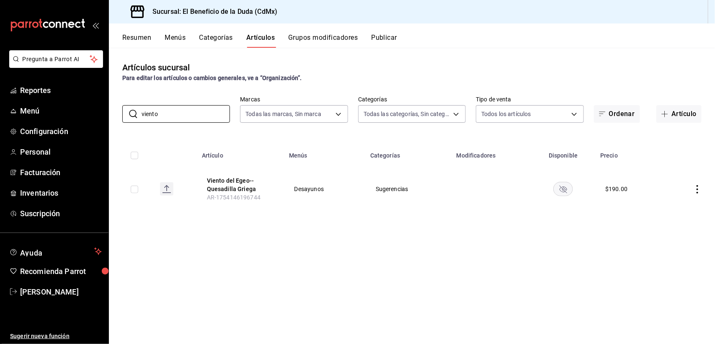
type input "viento"
click at [562, 183] on rect "availability-product" at bounding box center [563, 189] width 19 height 14
